Goal: Complete application form

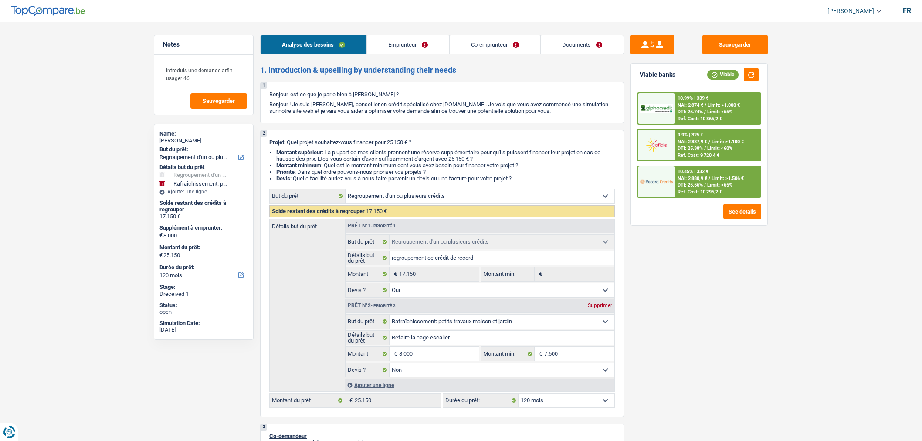
select select "refinancing"
select select "houseOrGarden"
select select "120"
select select "refinancing"
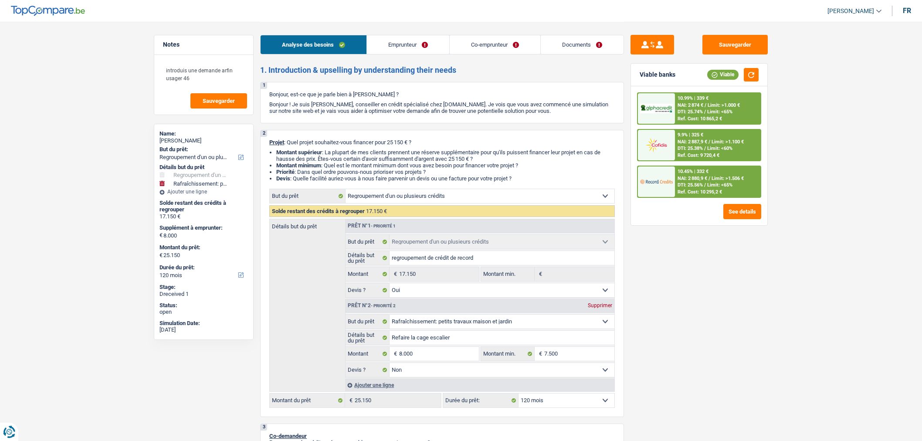
select select "refinancing"
select select "yes"
select select "houseOrGarden"
select select "false"
select select "120"
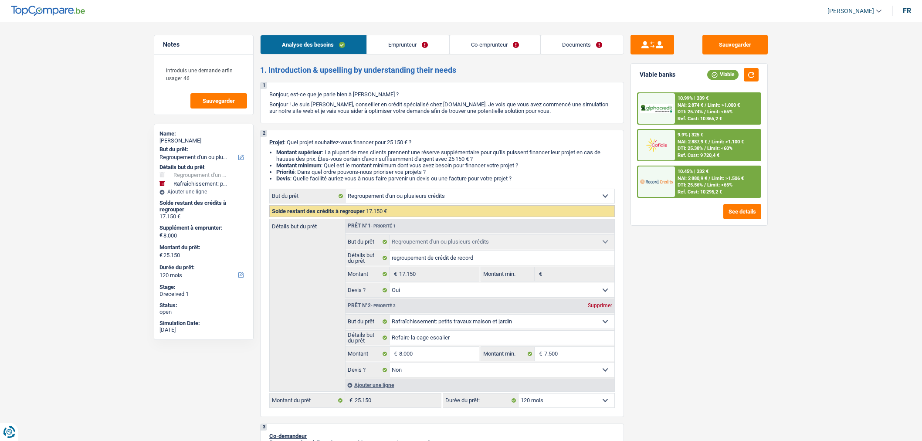
select select "invalid"
select select "disabilityPension"
select select "mutualityIndemnity"
select select "handicapAllowance"
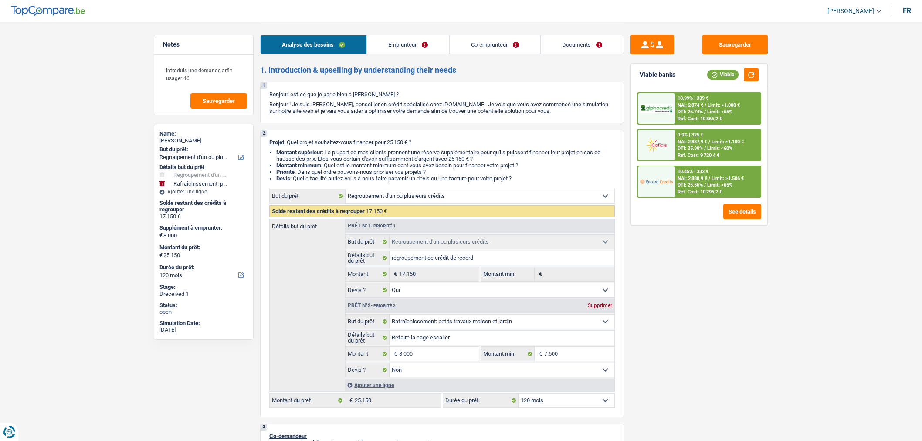
select select "disabilityPension"
select select "ownerWithMortgage"
select select "creditConsolidation"
select select "120"
select select "cardOrCredit"
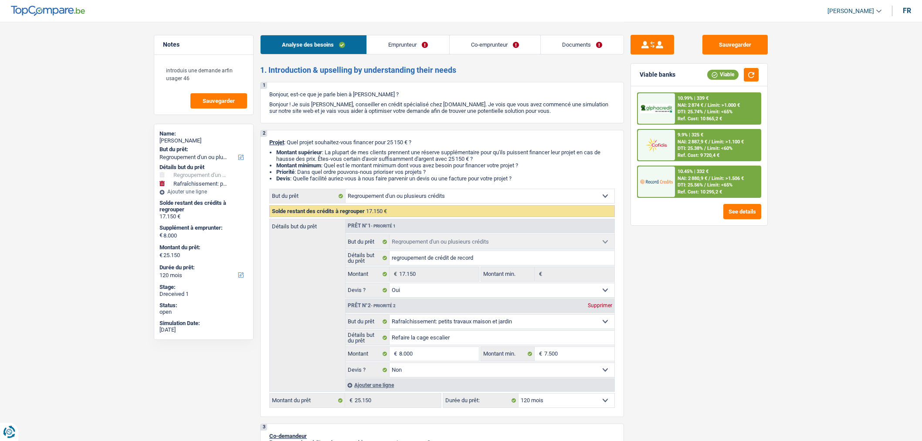
select select "mortgage"
select select "300"
select select "refinancing"
select select "yes"
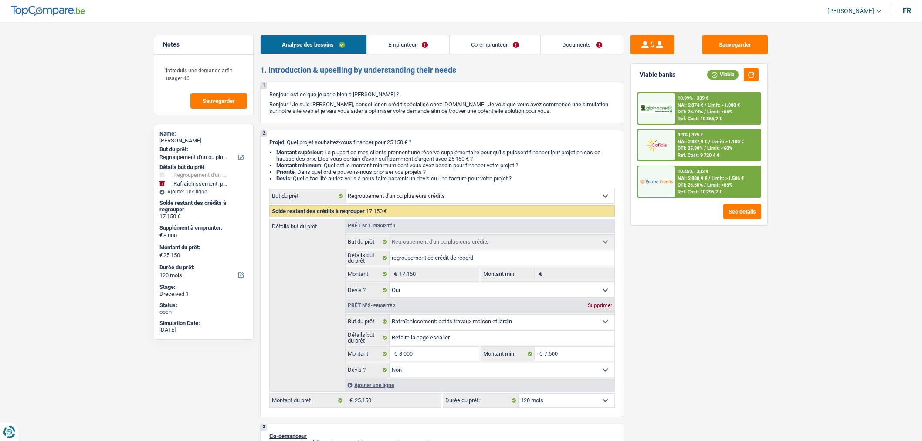
select select "houseOrGarden"
select select "false"
select select "120"
click at [576, 45] on link "Documents" at bounding box center [582, 44] width 83 height 19
